Goal: Use online tool/utility: Utilize a website feature to perform a specific function

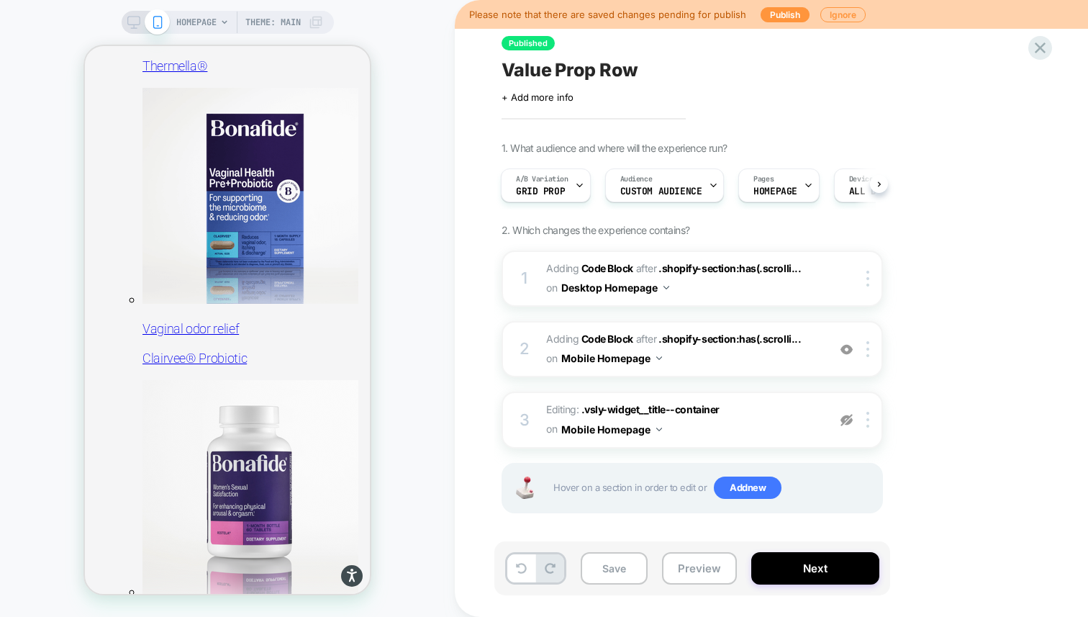
scroll to position [770, 0]
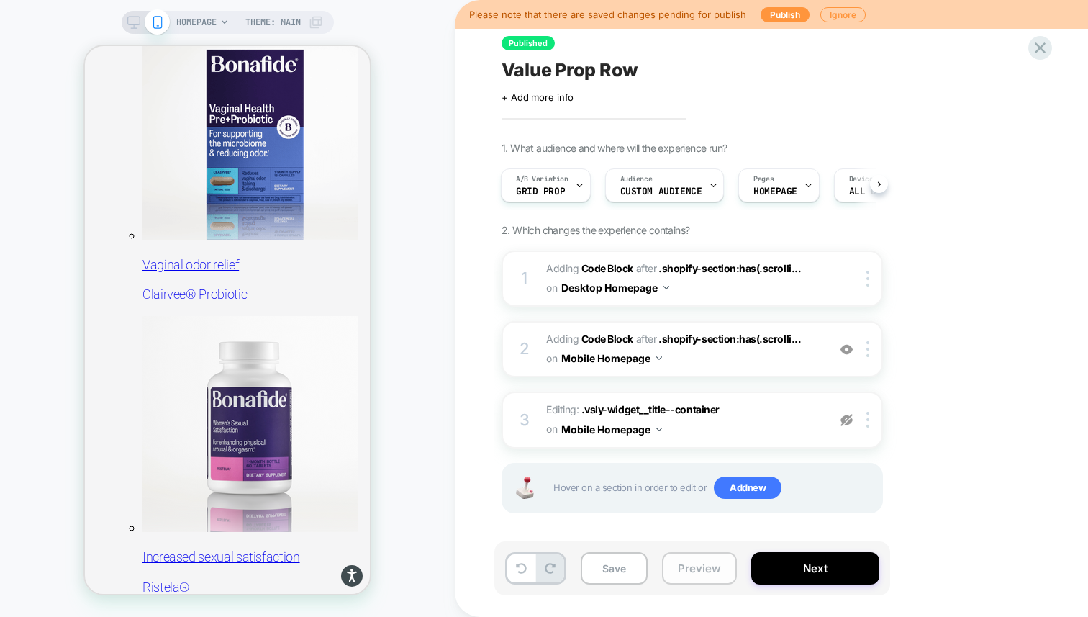
click at [694, 564] on button "Preview" at bounding box center [699, 568] width 75 height 32
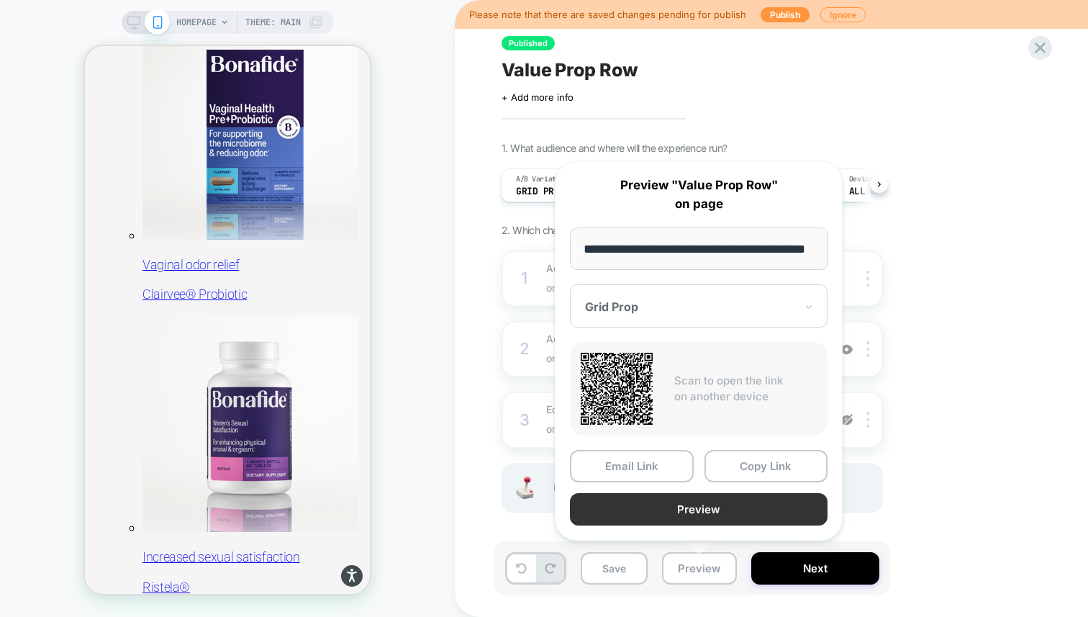
scroll to position [0, 0]
click at [697, 505] on button "Preview" at bounding box center [699, 509] width 258 height 32
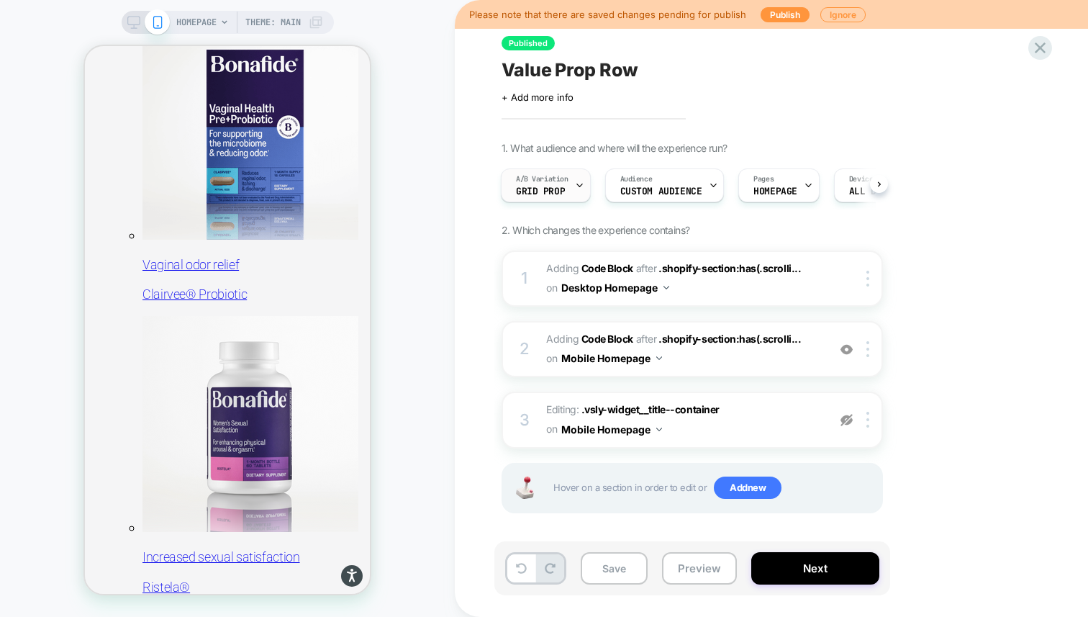
click at [575, 184] on icon at bounding box center [579, 185] width 9 height 9
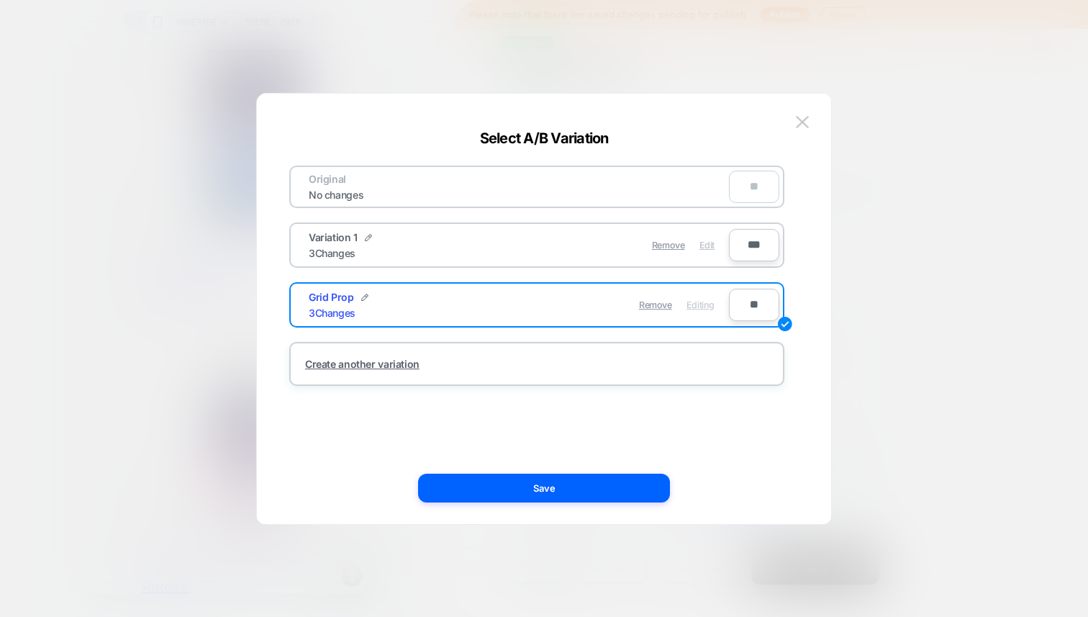
click at [712, 250] on span "Edit" at bounding box center [707, 245] width 15 height 11
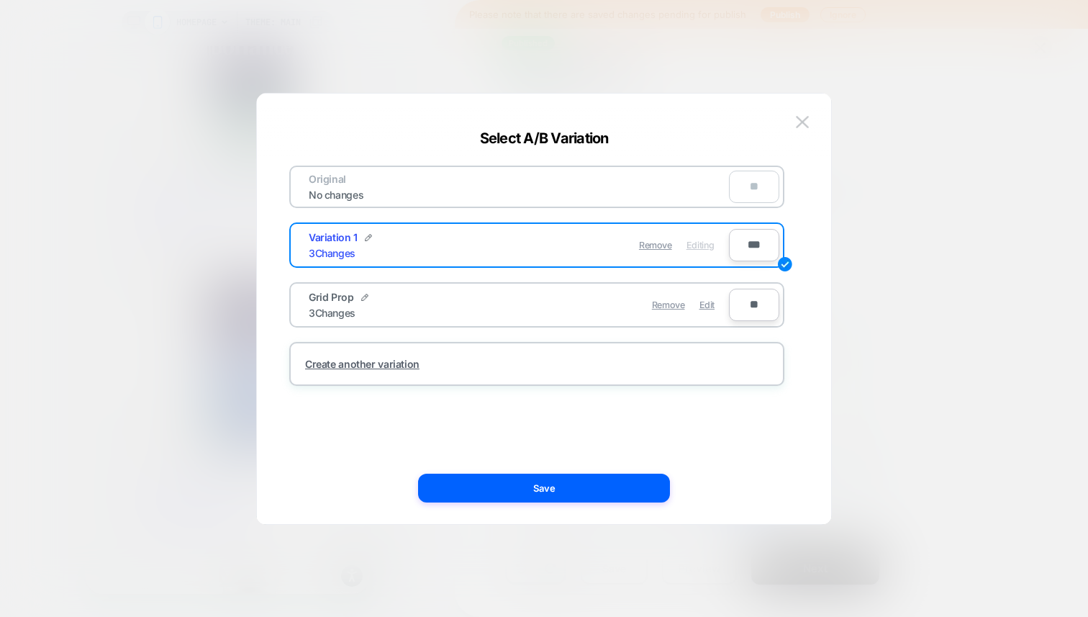
scroll to position [564, 0]
click at [625, 497] on button "Save" at bounding box center [544, 488] width 252 height 29
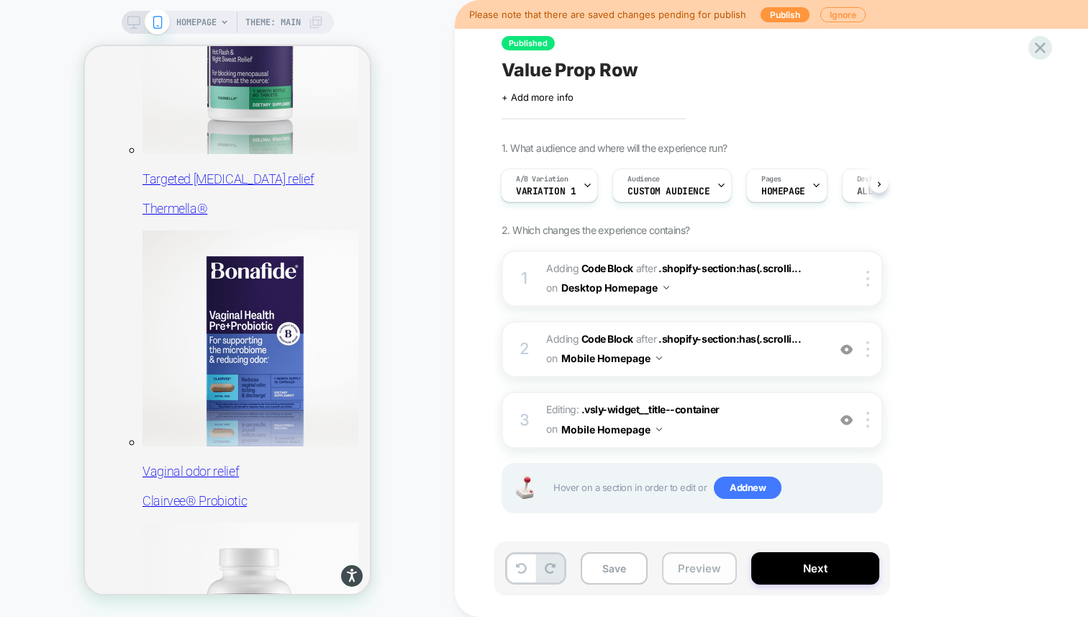
click at [696, 571] on button "Preview" at bounding box center [699, 568] width 75 height 32
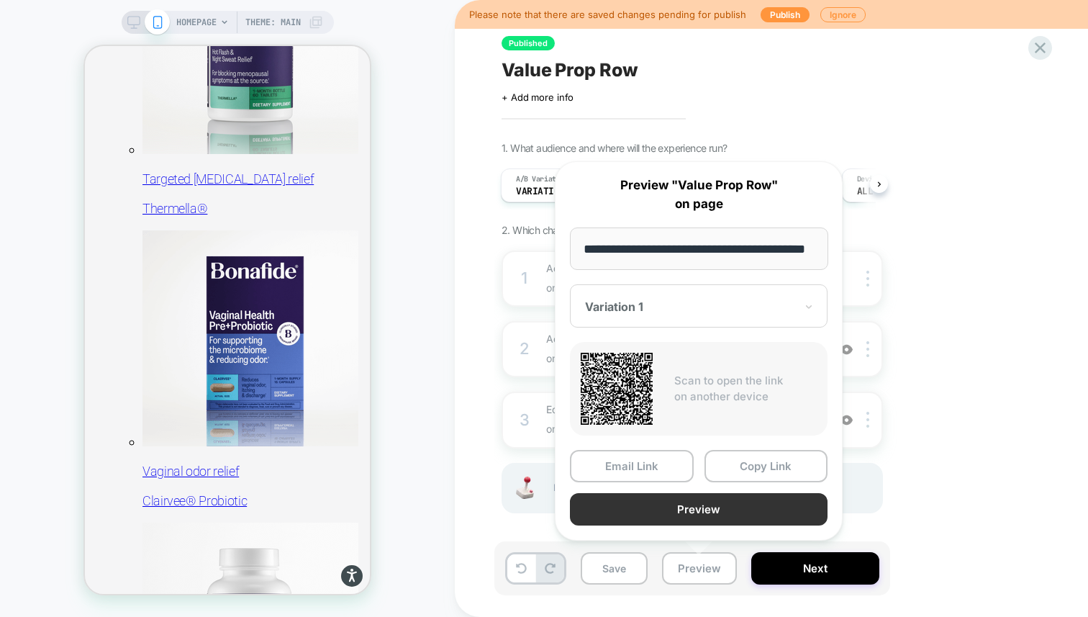
scroll to position [0, 0]
click at [697, 513] on button "Preview" at bounding box center [699, 509] width 258 height 32
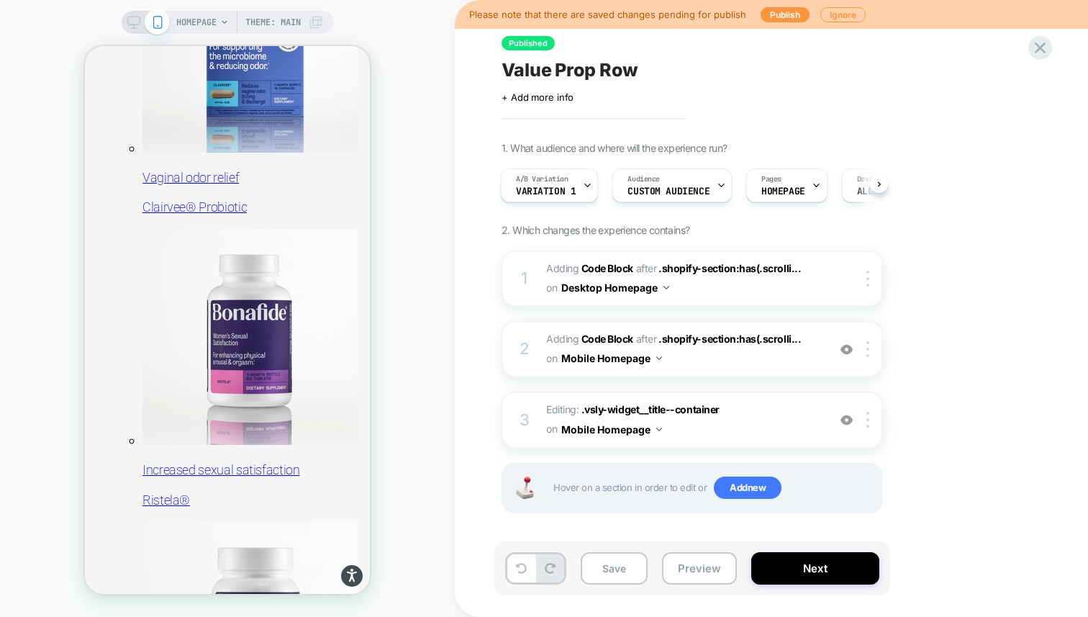
scroll to position [974, 0]
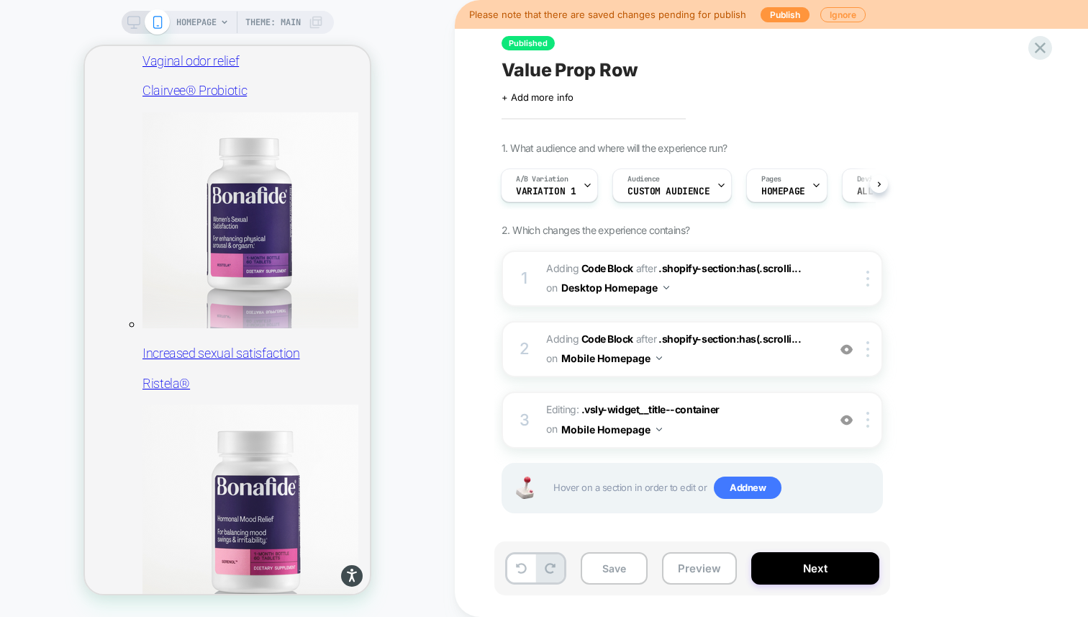
click at [132, 23] on icon at bounding box center [133, 22] width 13 height 13
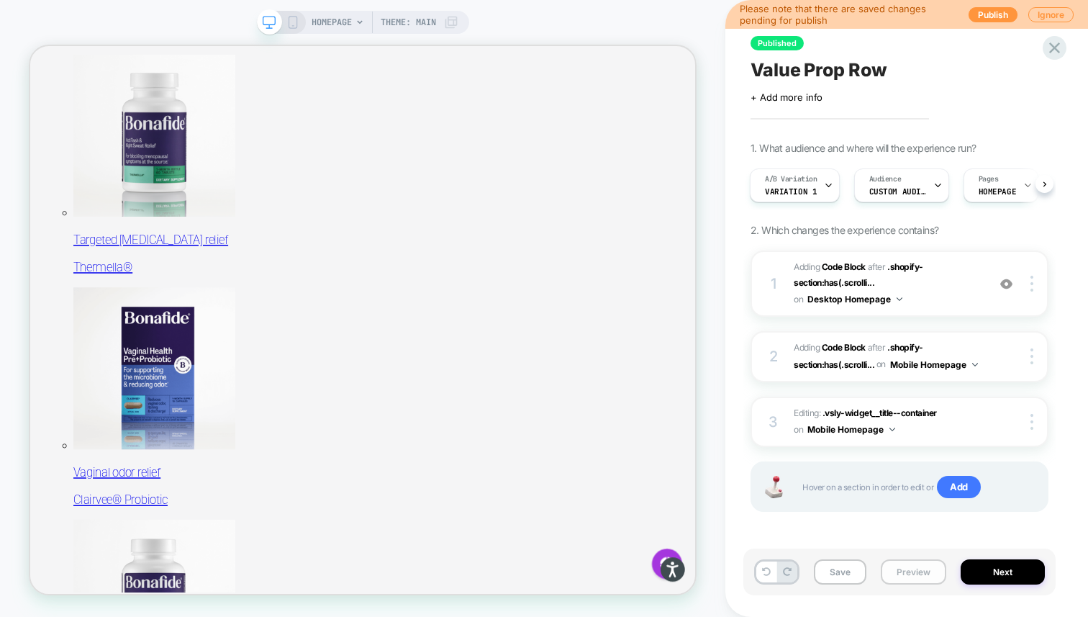
click at [898, 569] on button "Preview" at bounding box center [913, 571] width 65 height 25
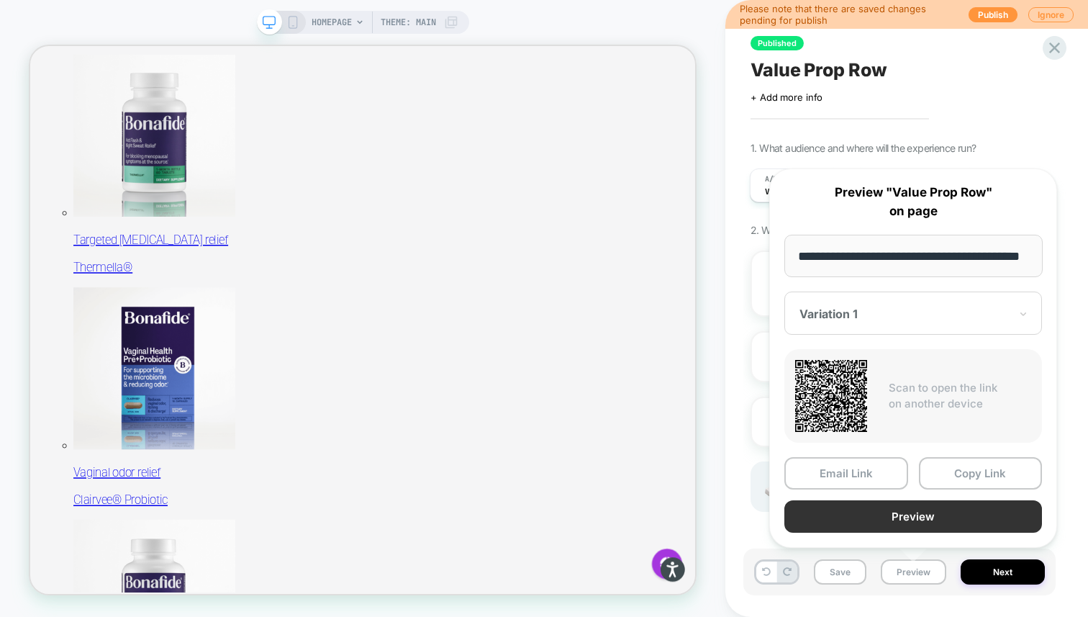
click at [890, 511] on button "Preview" at bounding box center [913, 516] width 258 height 32
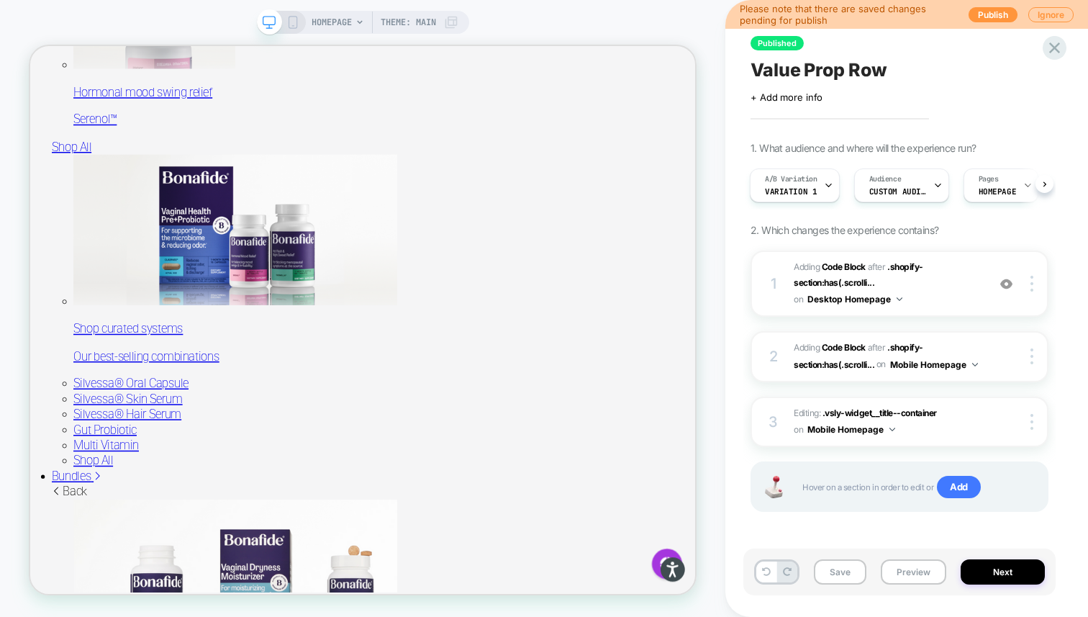
scroll to position [1601, 0]
